Goal: Transaction & Acquisition: Purchase product/service

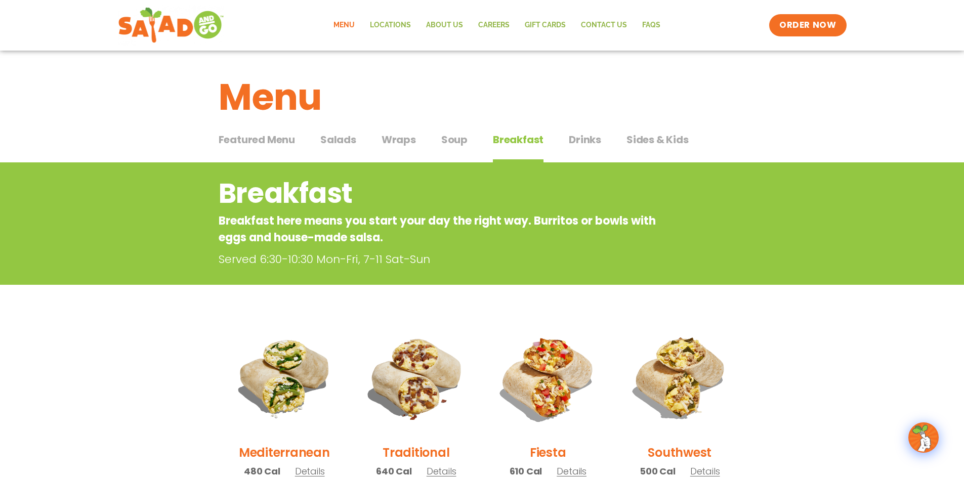
click at [349, 139] on span "Salads" at bounding box center [338, 139] width 36 height 15
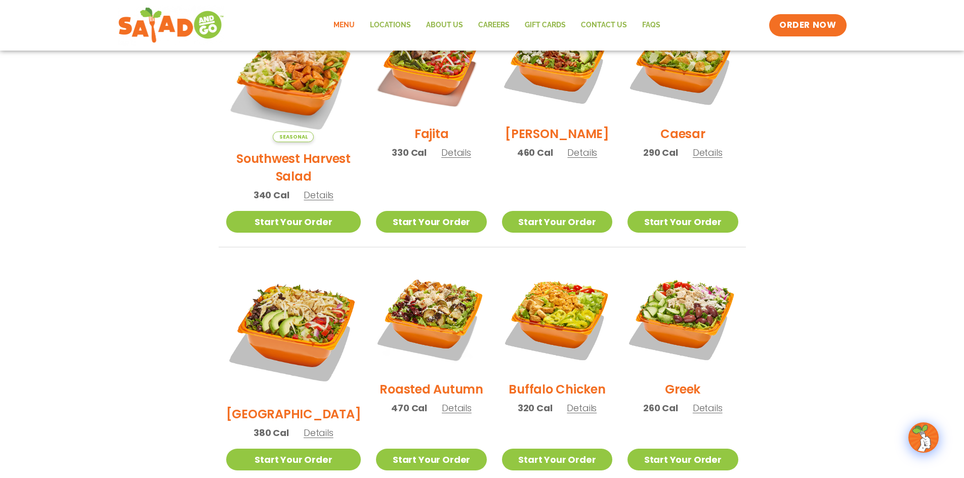
scroll to position [253, 0]
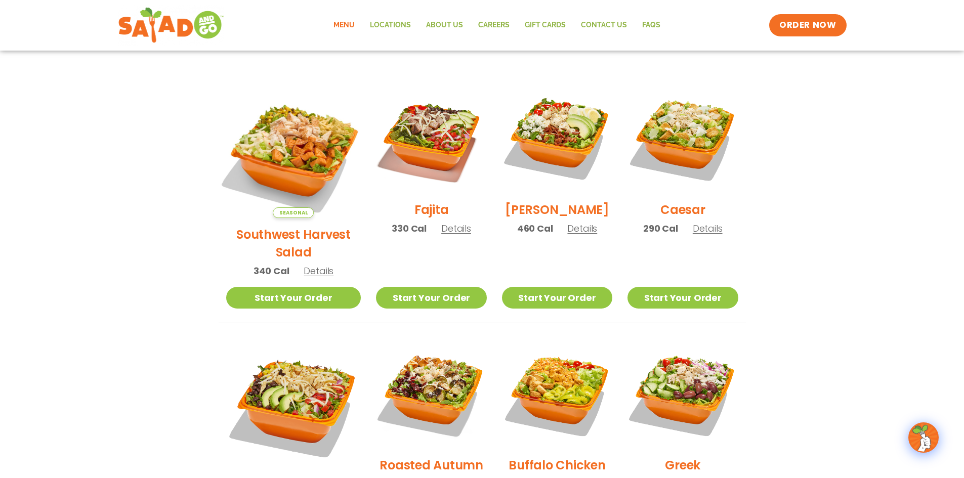
click at [233, 118] on img at bounding box center [293, 150] width 158 height 158
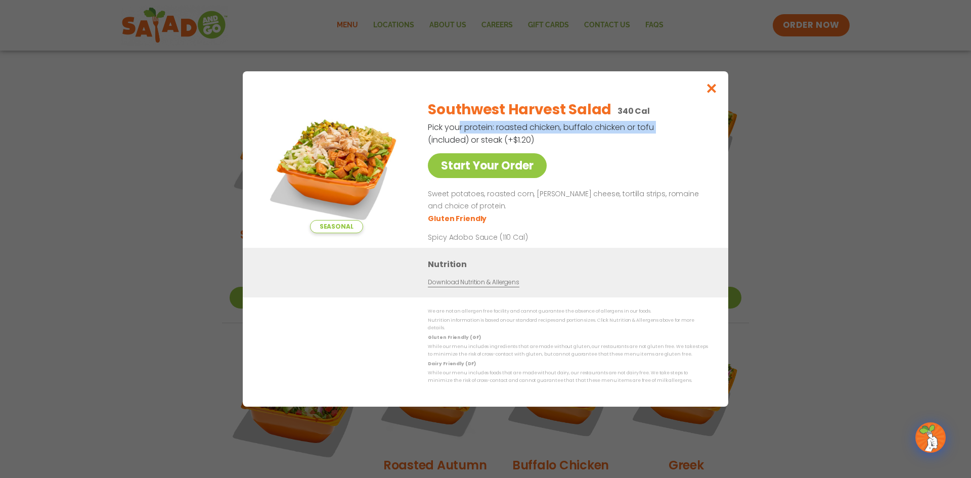
drag, startPoint x: 540, startPoint y: 137, endPoint x: 659, endPoint y: 134, distance: 118.4
click at [659, 134] on div "Southwest Harvest Salad 340 Cal Pick your protein: roasted chicken, buffalo chi…" at bounding box center [566, 170] width 276 height 156
click at [626, 164] on div "Southwest Harvest Salad 340 Cal Pick your protein: roasted chicken, buffalo chi…" at bounding box center [566, 170] width 276 height 156
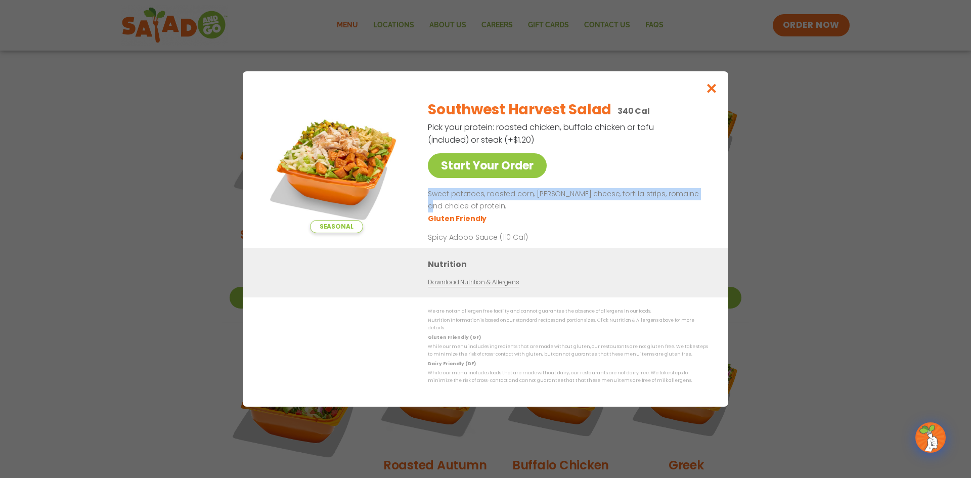
drag, startPoint x: 430, startPoint y: 199, endPoint x: 694, endPoint y: 203, distance: 263.6
click at [694, 203] on div "Seasonal Start Your Order Southwest Harvest Salad 340 Cal Pick your protein: ro…" at bounding box center [485, 170] width 445 height 156
click at [671, 201] on p "Sweet potatoes, roasted corn, [PERSON_NAME] cheese, tortilla strips, romaine an…" at bounding box center [566, 200] width 276 height 24
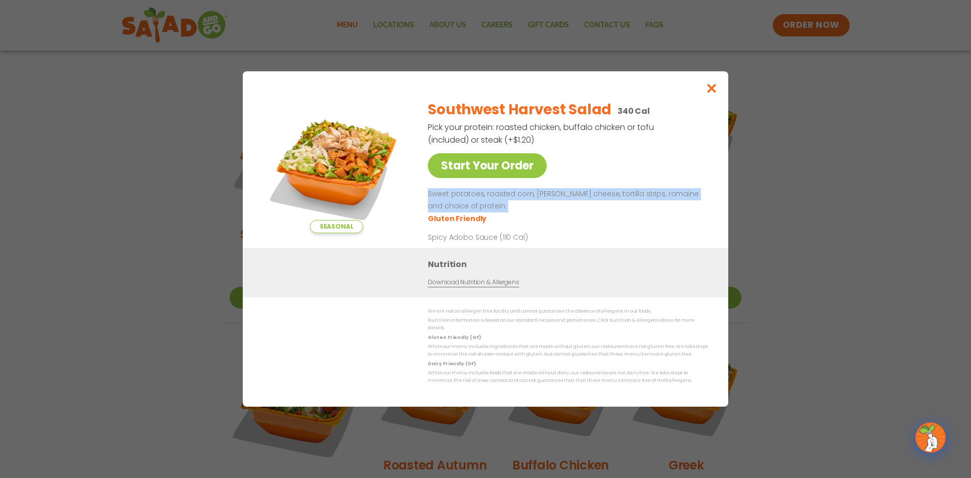
click at [669, 201] on p "Sweet potatoes, roasted corn, [PERSON_NAME] cheese, tortilla strips, romaine an…" at bounding box center [566, 200] width 276 height 24
click at [867, 248] on div "Seasonal Start Your Order Southwest Harvest Salad 340 Cal Pick your protein: ro…" at bounding box center [485, 239] width 971 height 478
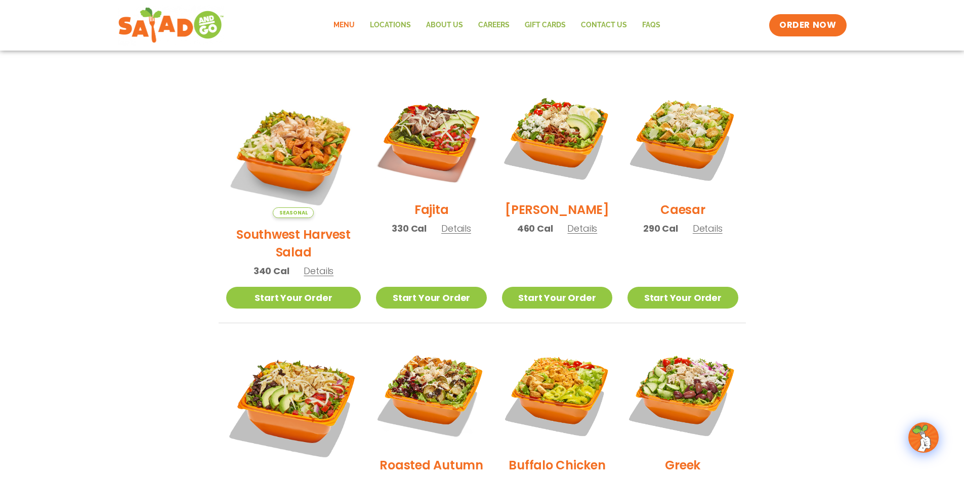
click at [867, 248] on section "Salads Our house-made dressings make our huge portions even more delicious. Goo…" at bounding box center [482, 353] width 964 height 889
